Goal: Navigation & Orientation: Find specific page/section

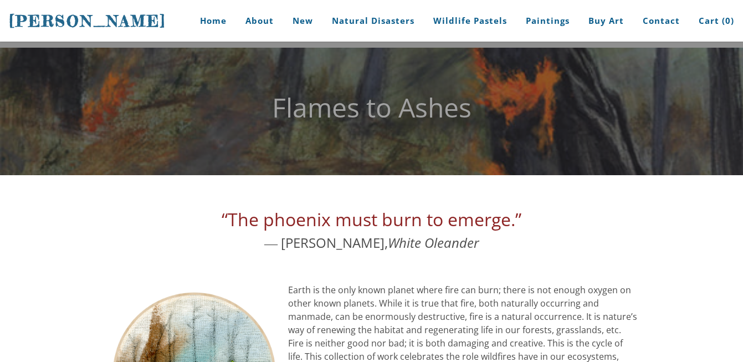
drag, startPoint x: 63, startPoint y: 33, endPoint x: 24, endPoint y: 19, distance: 41.2
click at [24, 19] on span "[PERSON_NAME]" at bounding box center [87, 21] width 157 height 19
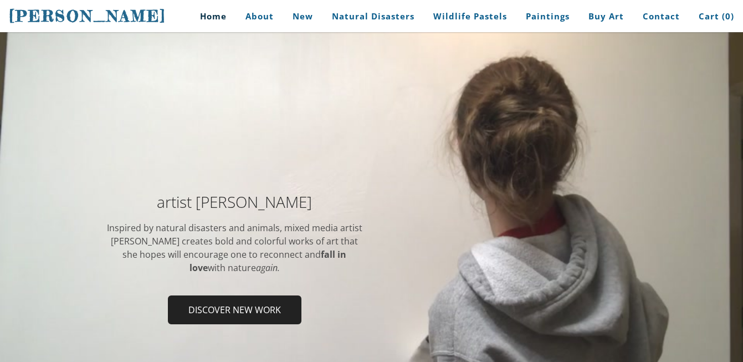
scroll to position [49, 0]
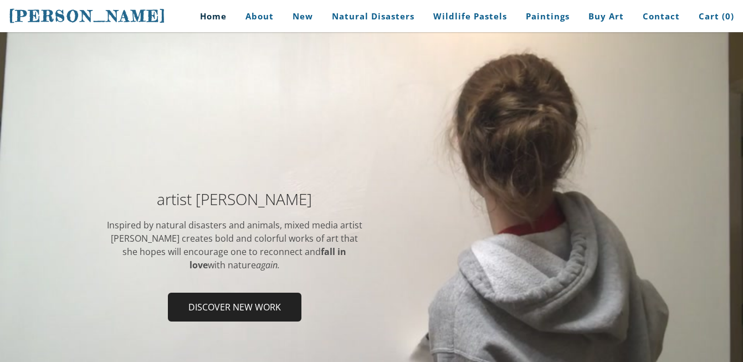
drag, startPoint x: 198, startPoint y: 198, endPoint x: 280, endPoint y: 203, distance: 82.2
click at [280, 203] on h2 "artist [PERSON_NAME]" at bounding box center [235, 199] width 258 height 16
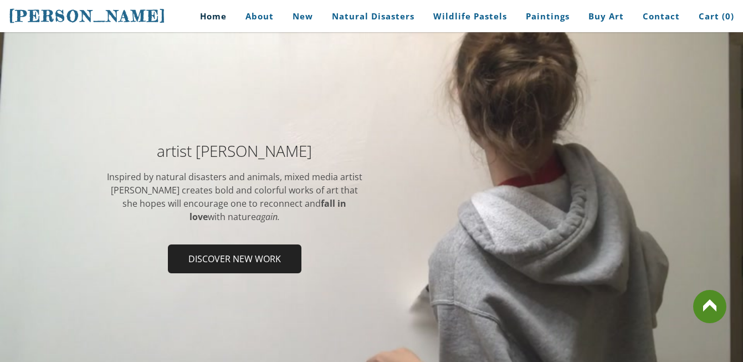
scroll to position [0, 0]
